Goal: Transaction & Acquisition: Purchase product/service

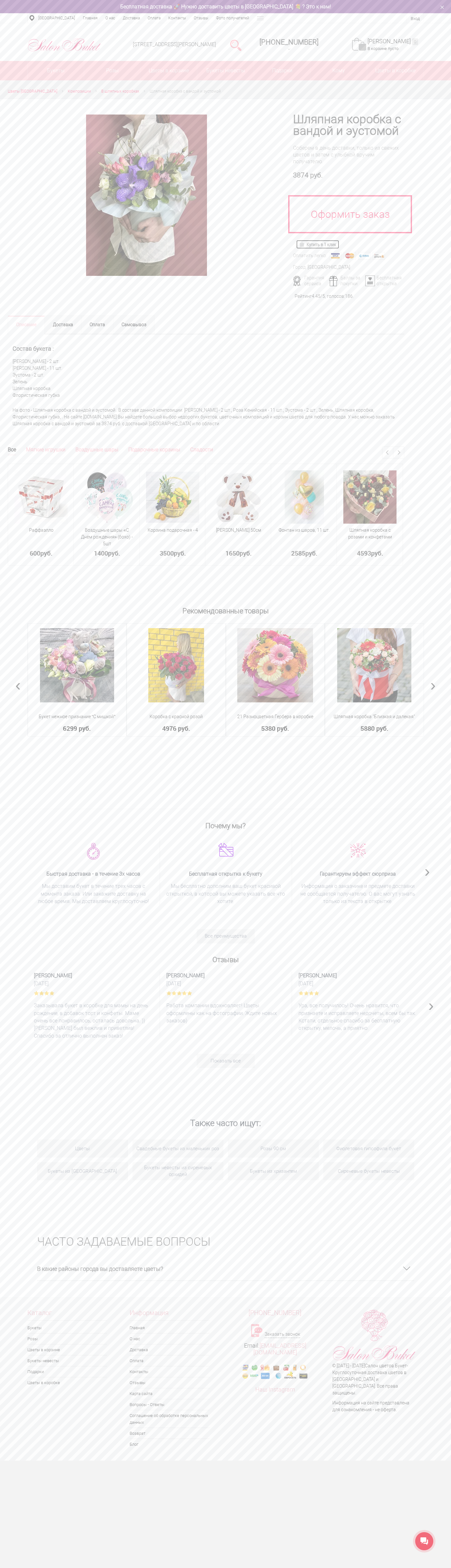
click at [303, 245] on img at bounding box center [303, 245] width 8 height 6
click at [397, 41] on link "Моя корзина 0" at bounding box center [393, 41] width 51 height 7
click at [303, 245] on img at bounding box center [303, 245] width 8 height 6
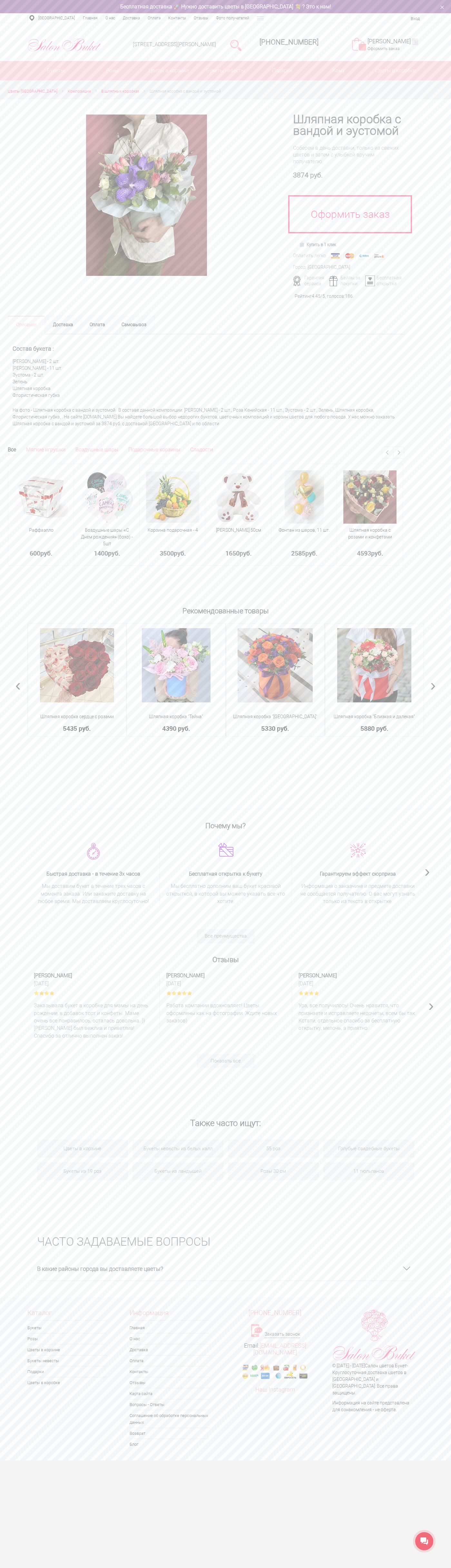
click at [312, 18] on div "Нижний Новгород Автозаводский район Советский район Приокский район Канавинский…" at bounding box center [225, 18] width 451 height 10
click at [422, 1460] on html "Салон Букет НН WhatsApp Салон цветов "Букет" Доставка цветов Нижний Новгород | …" at bounding box center [225, 730] width 451 height 1460
click at [165, 1460] on html "Салон Букет НН WhatsApp Салон цветов "Букет" Доставка цветов Нижний Новгород | …" at bounding box center [225, 730] width 451 height 1460
click at [31, 594] on div "Раффаэлло 600 руб. - * + 1400" at bounding box center [205, 530] width 397 height 147
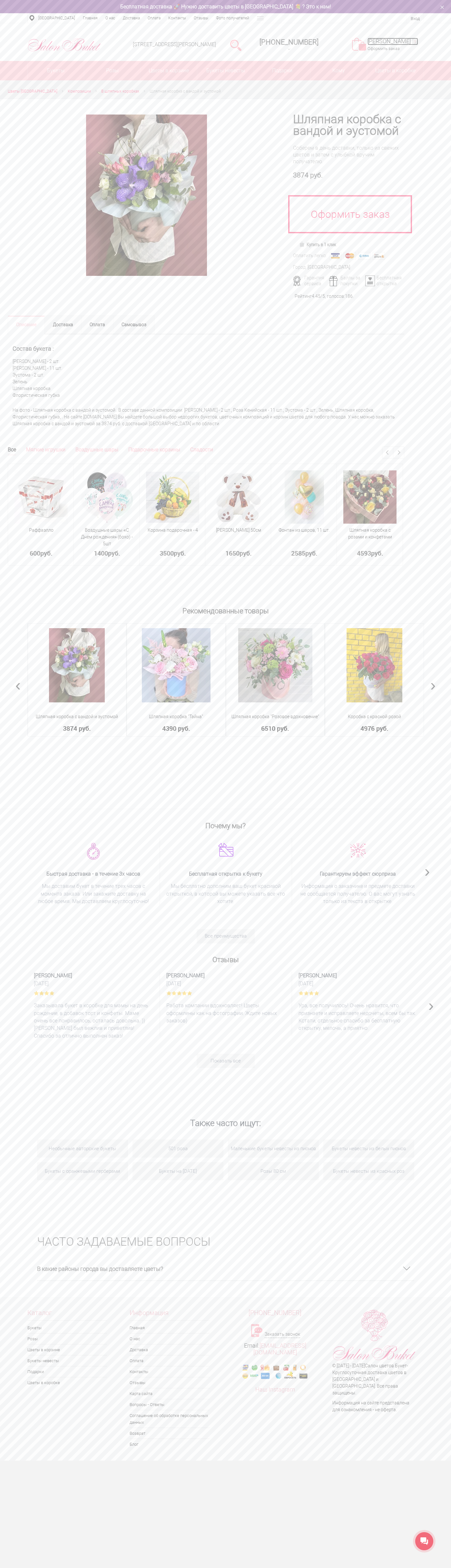
click at [397, 41] on link "Моя корзина 1" at bounding box center [393, 41] width 51 height 7
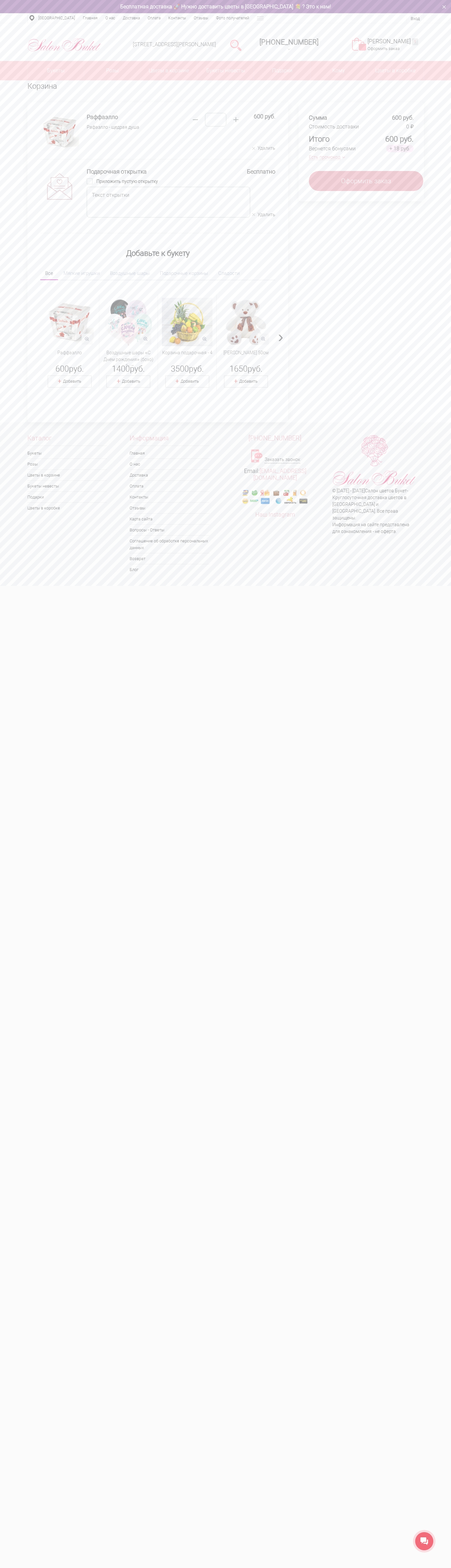
click at [264, 148] on button "Удалить" at bounding box center [263, 148] width 23 height 7
